Goal: Information Seeking & Learning: Find specific fact

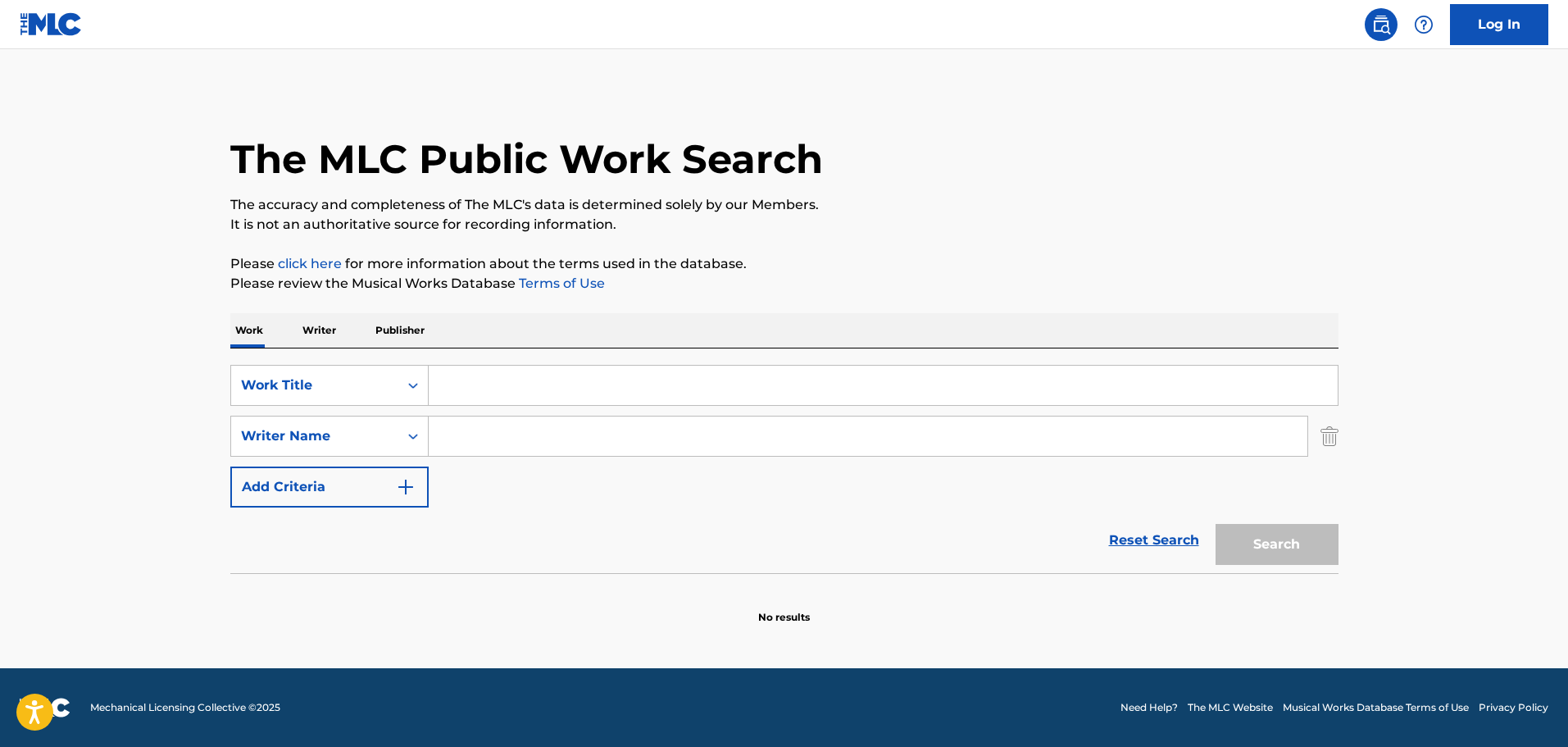
click at [496, 391] on input "Search Form" at bounding box center [883, 385] width 909 height 40
paste input "HES THE WIZARD"
type input "HES THE WIZARD"
click at [565, 427] on input "Search Form" at bounding box center [868, 436] width 879 height 40
paste input "[PERSON_NAME]"
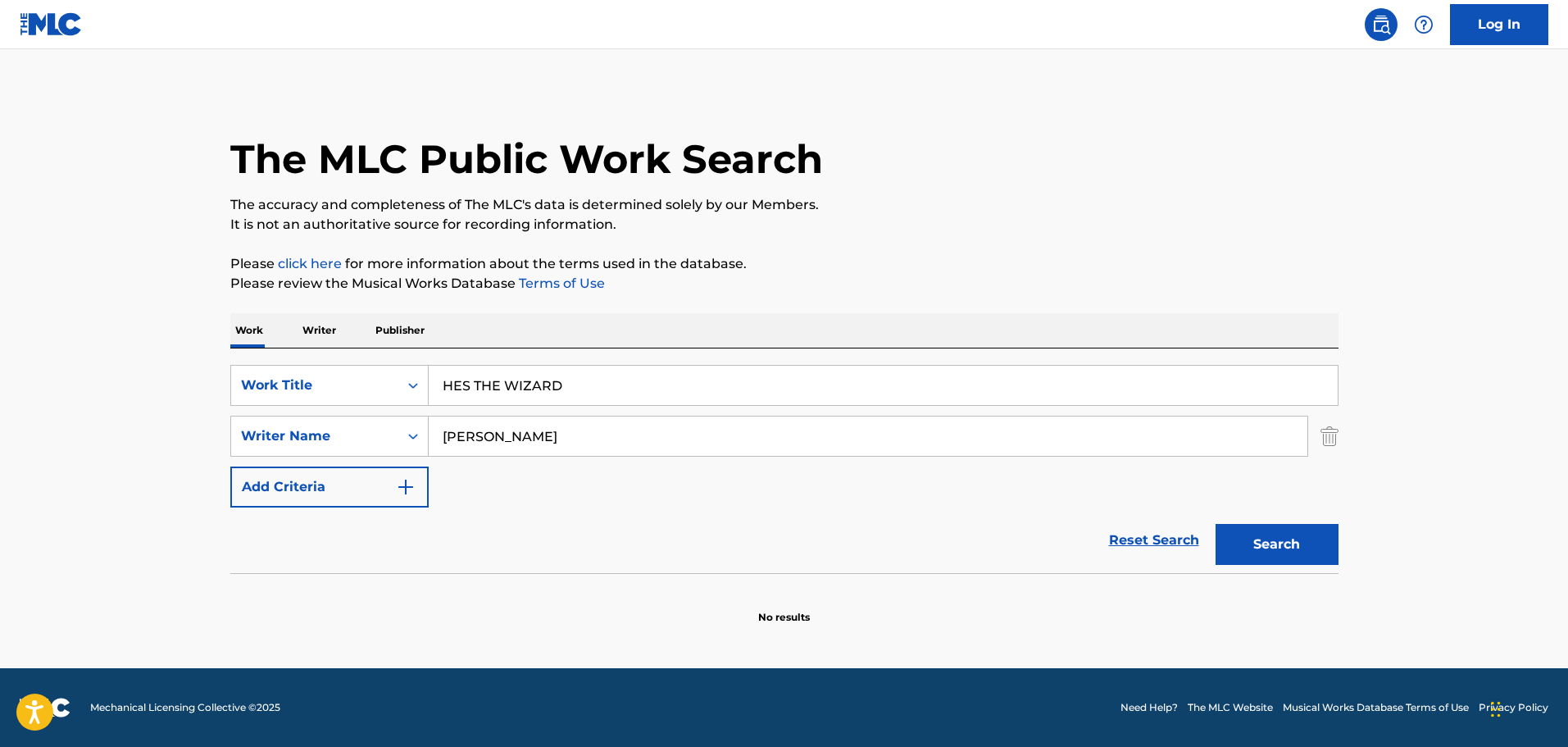
click at [1284, 553] on button "Search" at bounding box center [1278, 544] width 123 height 41
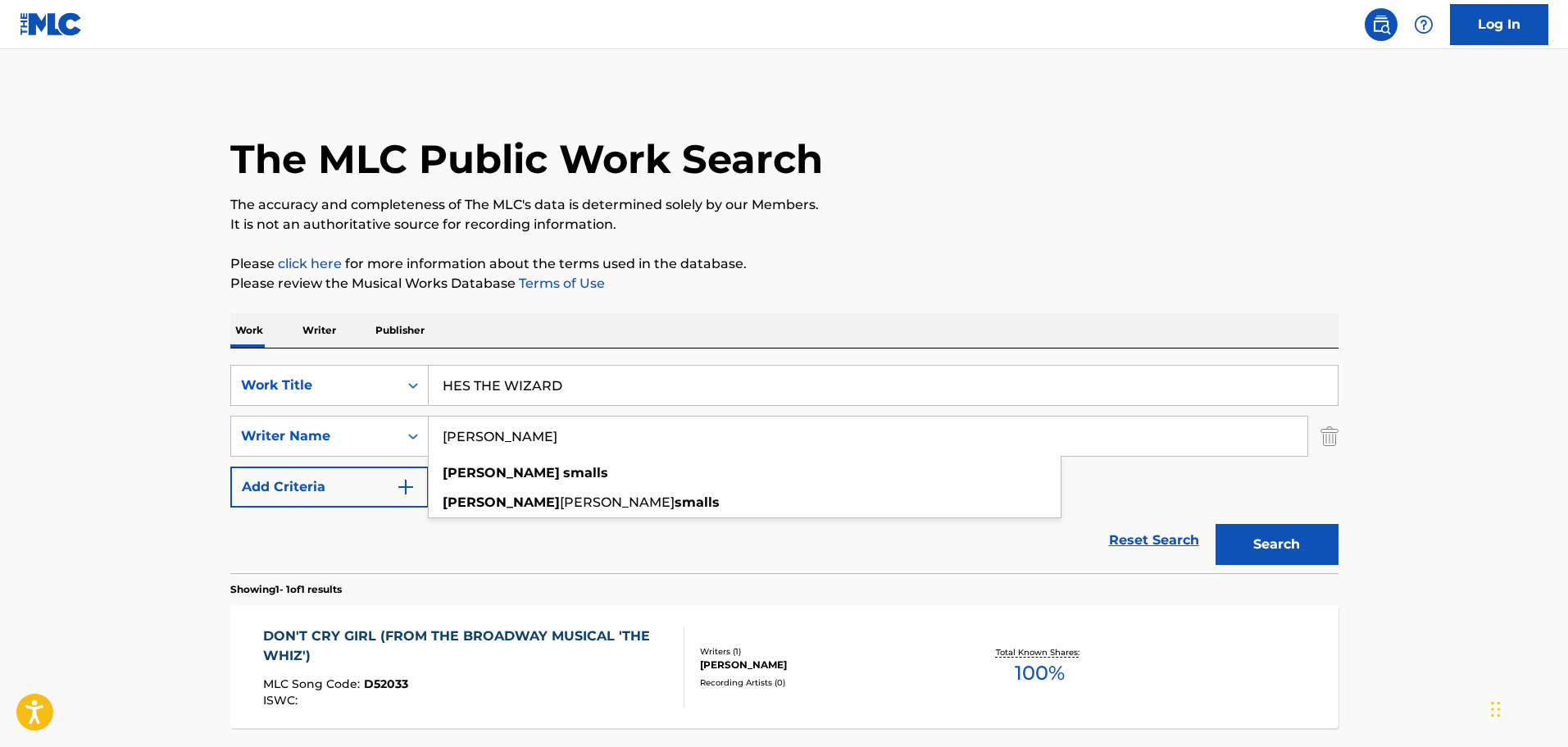
click at [505, 443] on input "[PERSON_NAME]" at bounding box center [868, 436] width 879 height 40
type input "[PERSON_NAME]"
click at [1237, 529] on button "Search" at bounding box center [1278, 544] width 123 height 41
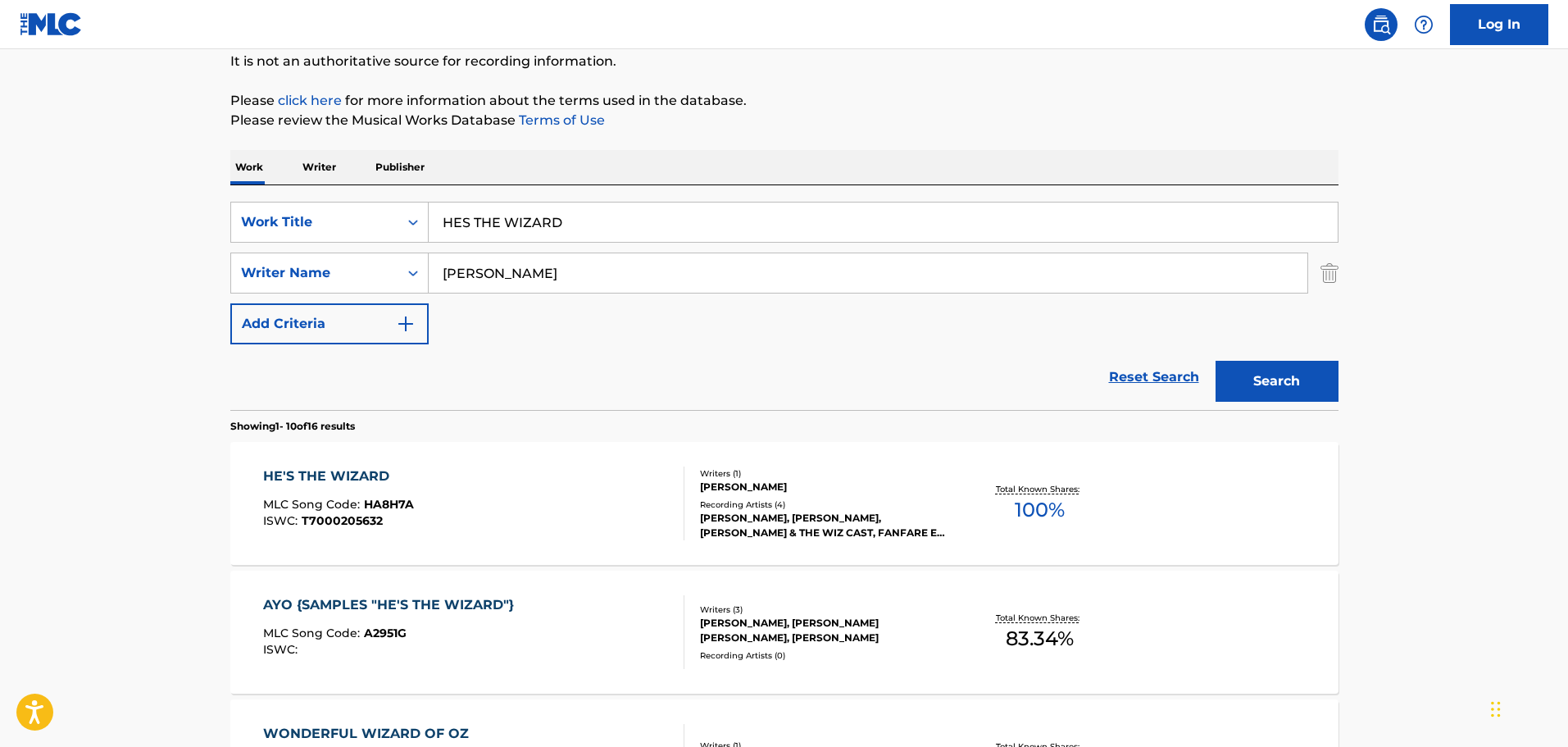
scroll to position [163, 0]
